Goal: Transaction & Acquisition: Download file/media

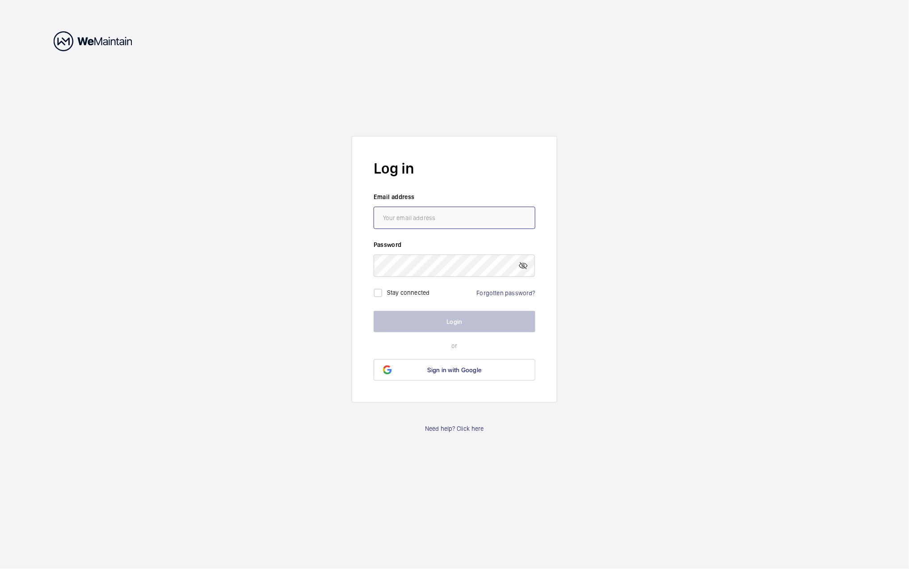
type input "[PERSON_NAME][EMAIL_ADDRESS][PERSON_NAME][DOMAIN_NAME]"
click at [452, 329] on button "Login" at bounding box center [455, 321] width 162 height 21
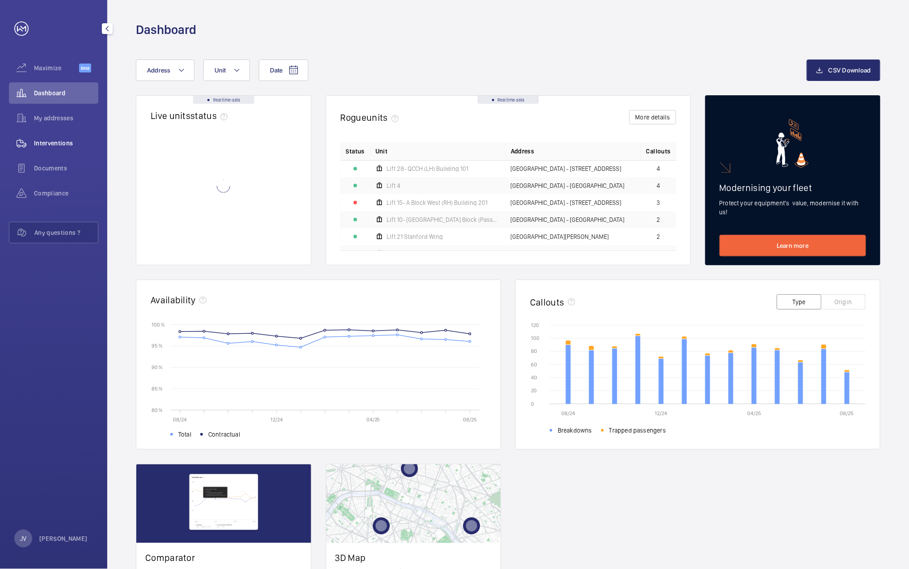
click at [51, 141] on span "Interventions" at bounding box center [66, 143] width 64 height 9
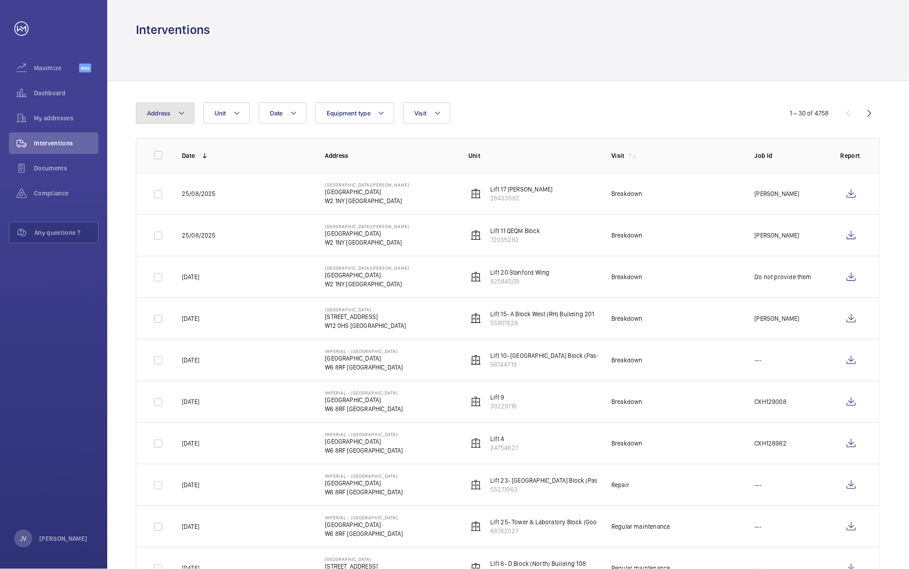
click at [182, 108] on mat-icon at bounding box center [181, 113] width 7 height 11
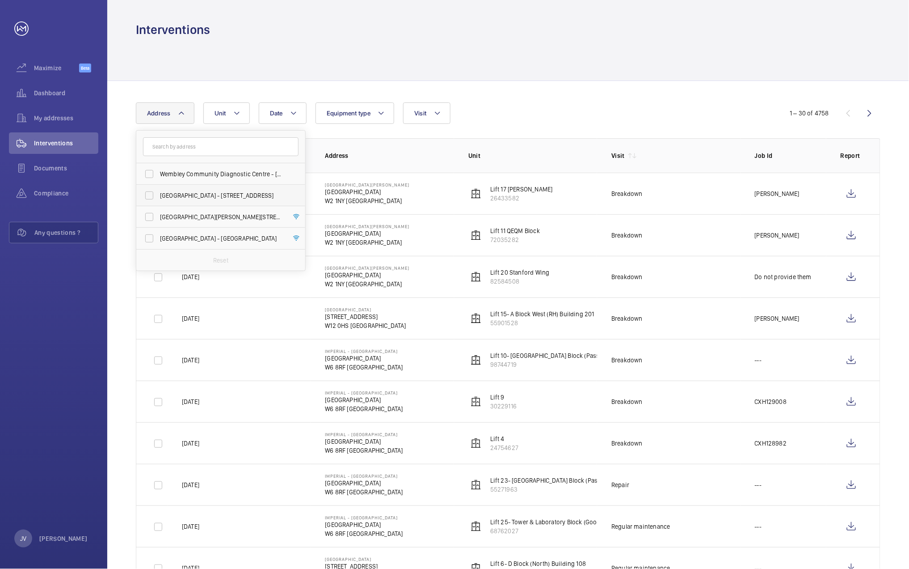
click at [174, 195] on span "[GEOGRAPHIC_DATA] - [STREET_ADDRESS]" at bounding box center [221, 195] width 123 height 9
click at [158, 195] on input "[GEOGRAPHIC_DATA] - [STREET_ADDRESS]" at bounding box center [149, 195] width 18 height 18
checkbox input "true"
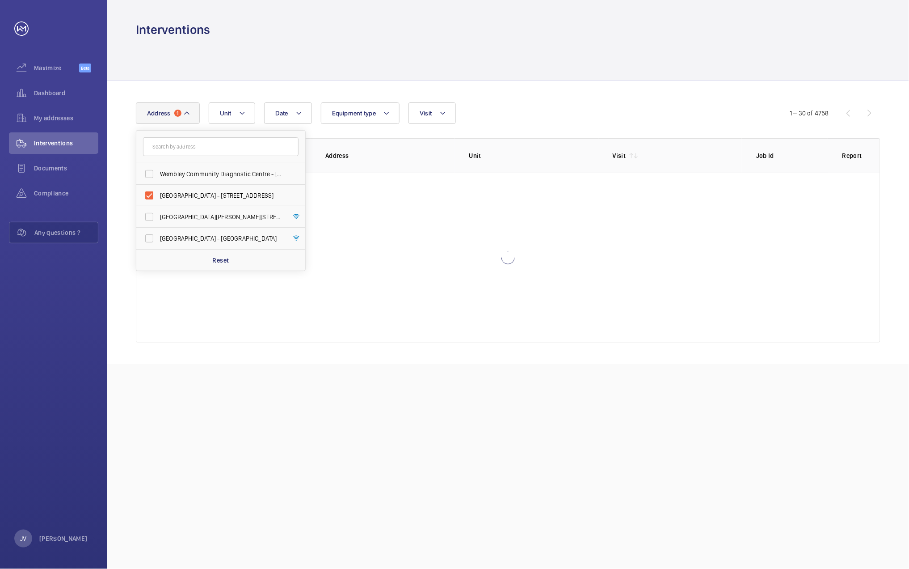
click at [259, 67] on div at bounding box center [508, 59] width 745 height 42
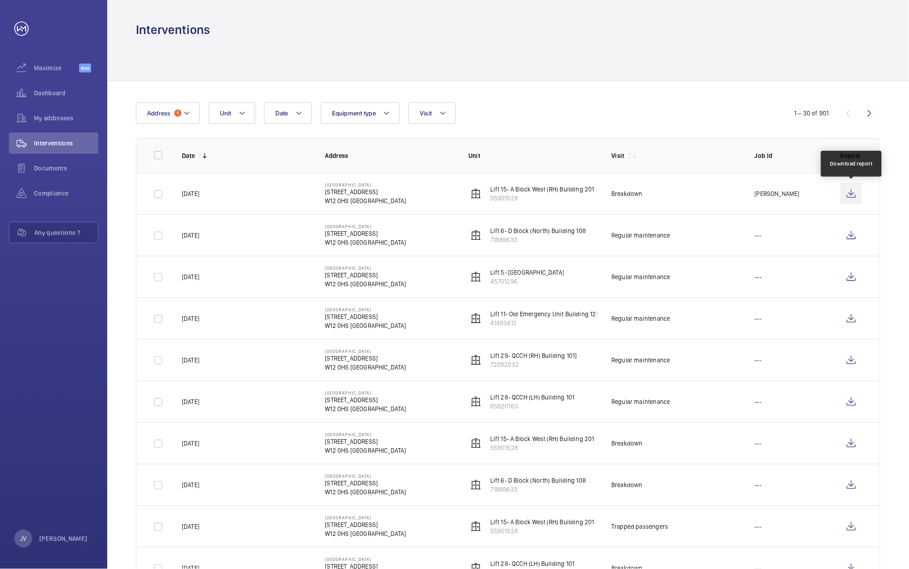
click at [850, 196] on wm-front-icon-button at bounding box center [851, 193] width 21 height 21
